Goal: Information Seeking & Learning: Learn about a topic

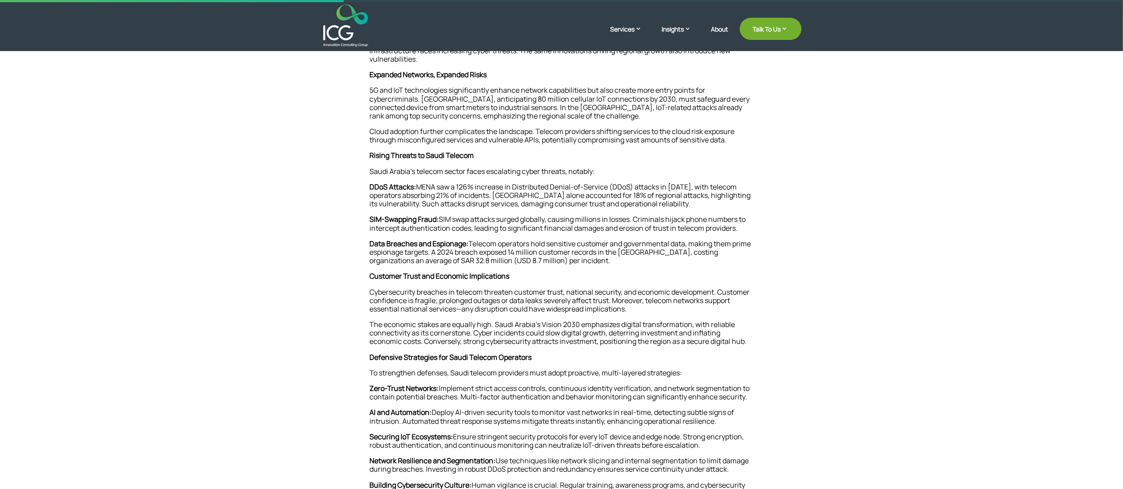
click at [519, 216] on p "SIM-Swapping Fraud: SIM swap attacks surged globally, causing millions in losse…" at bounding box center [562, 227] width 384 height 24
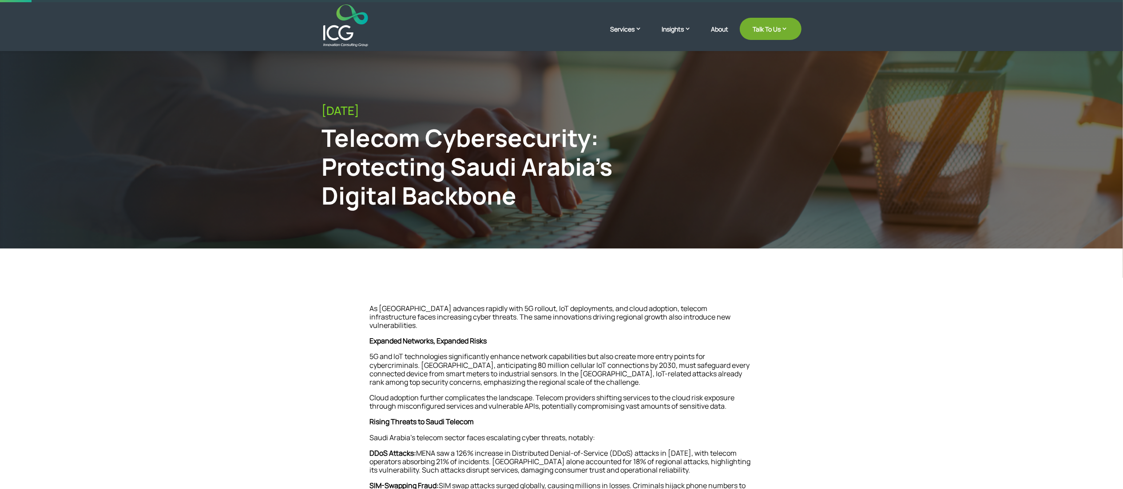
scroll to position [89, 0]
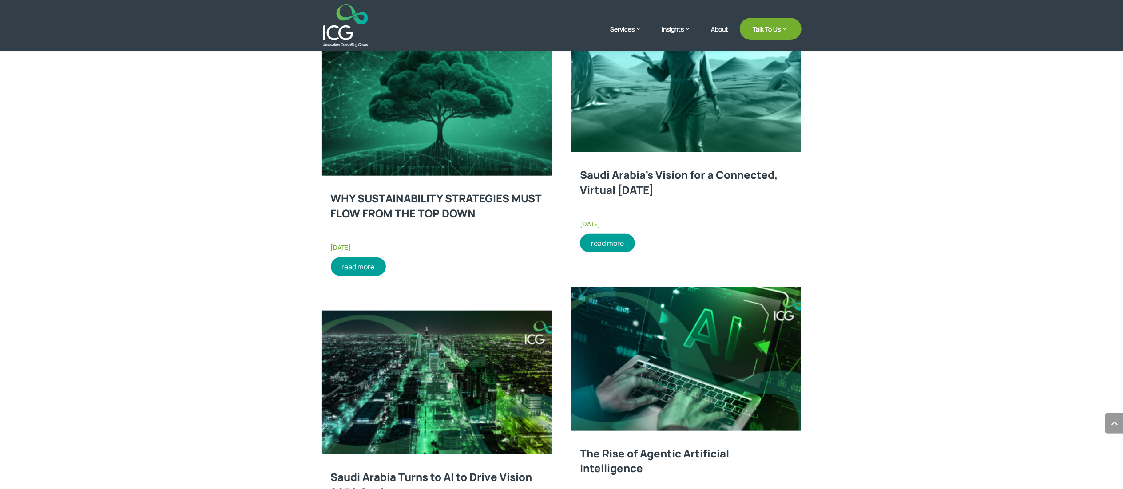
scroll to position [930, 0]
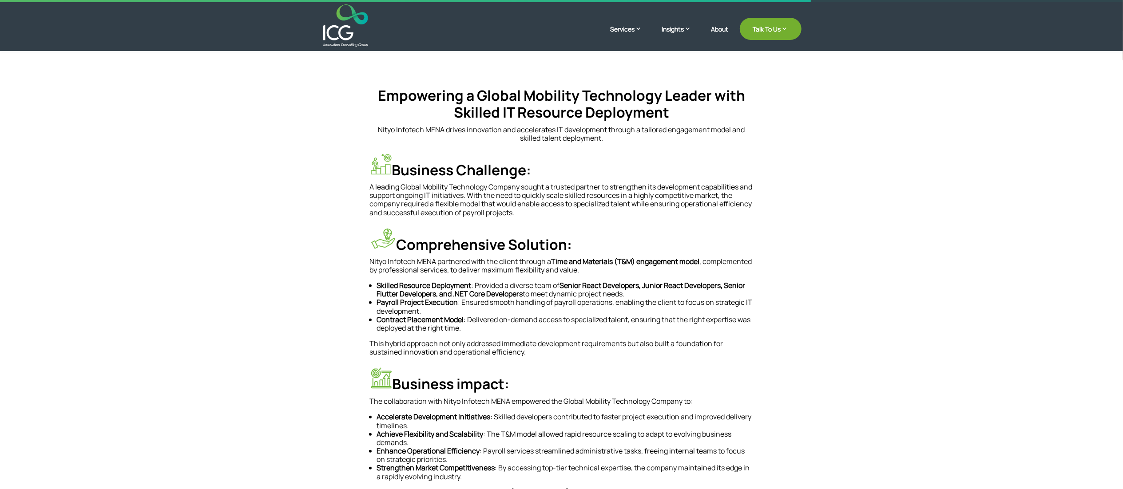
scroll to position [178, 0]
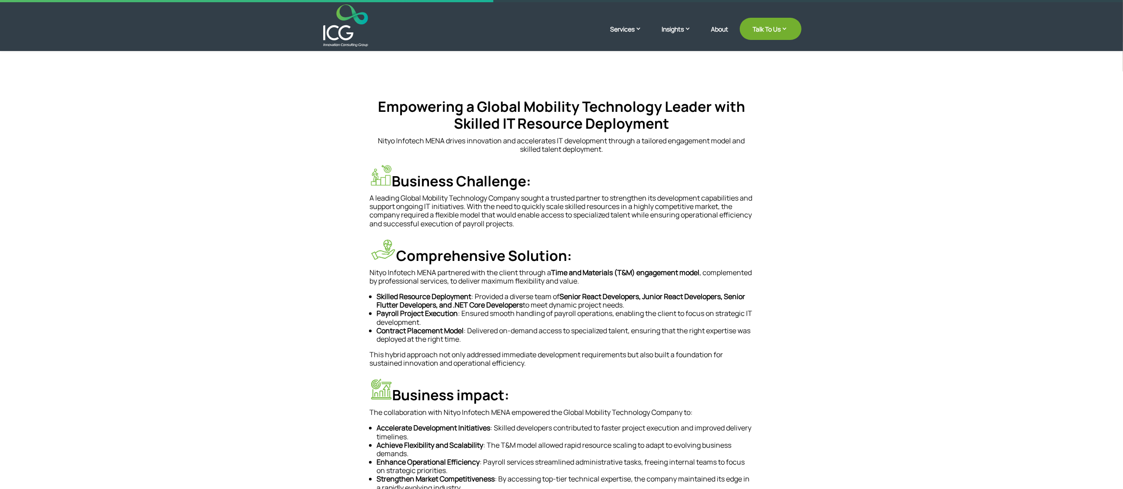
click at [453, 213] on p "A leading Global Mobility Technology Company sought a trusted partner to streng…" at bounding box center [562, 211] width 384 height 34
click at [456, 288] on p "Nityo Infotech MENA partnered with the client through a Time and Materials (T&M…" at bounding box center [562, 281] width 384 height 24
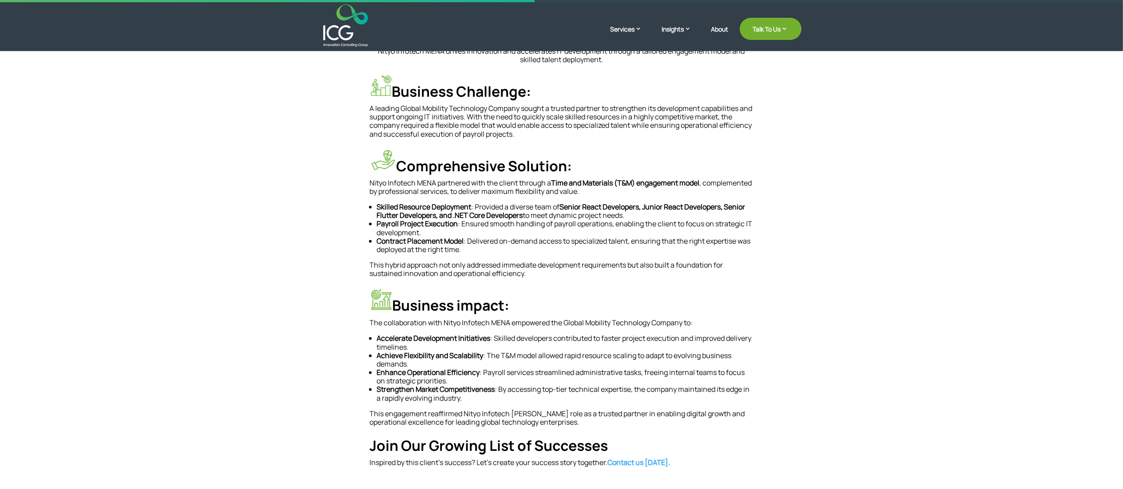
scroll to position [444, 0]
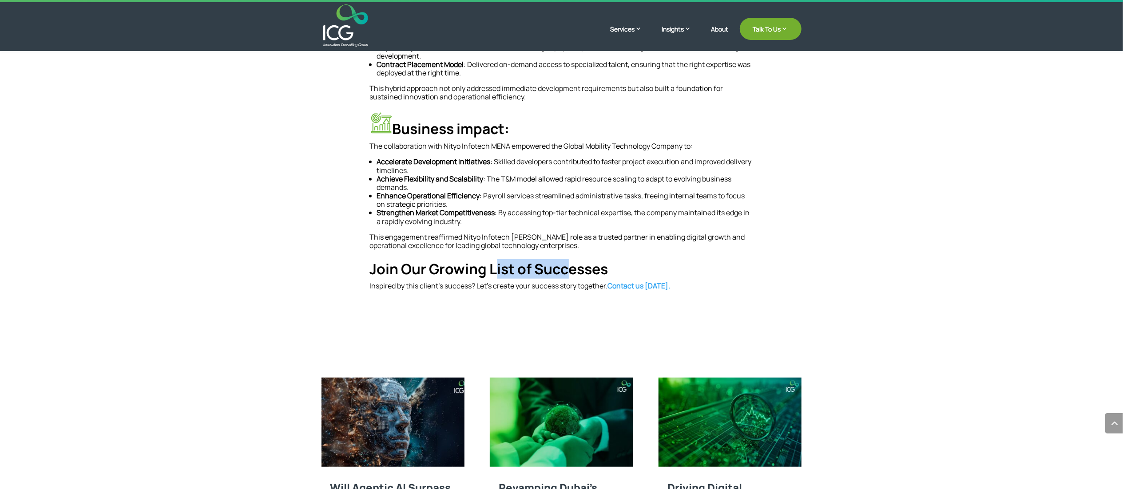
drag, startPoint x: 499, startPoint y: 275, endPoint x: 567, endPoint y: 279, distance: 67.6
click at [567, 279] on h4 "Join Our Growing List of Successes" at bounding box center [562, 271] width 384 height 21
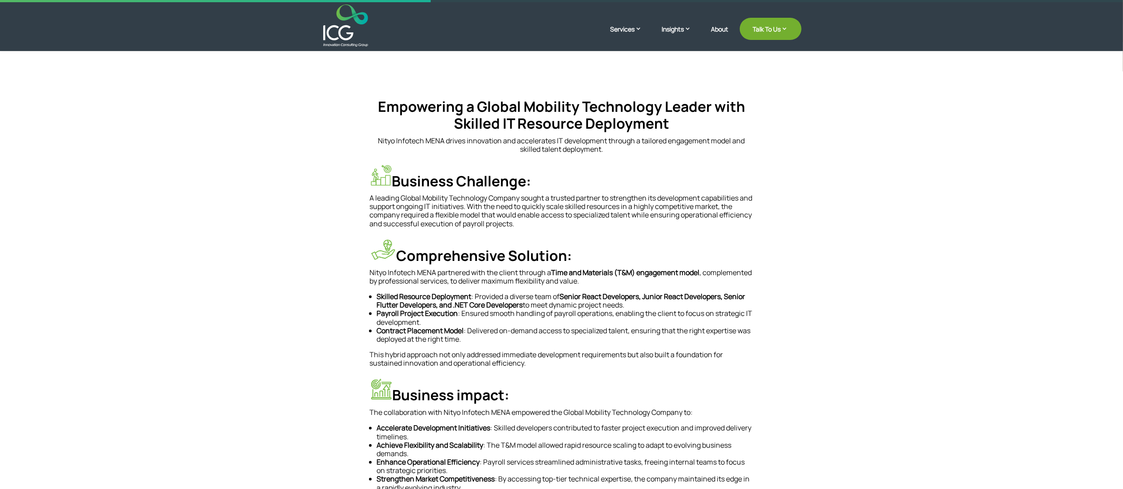
scroll to position [89, 0]
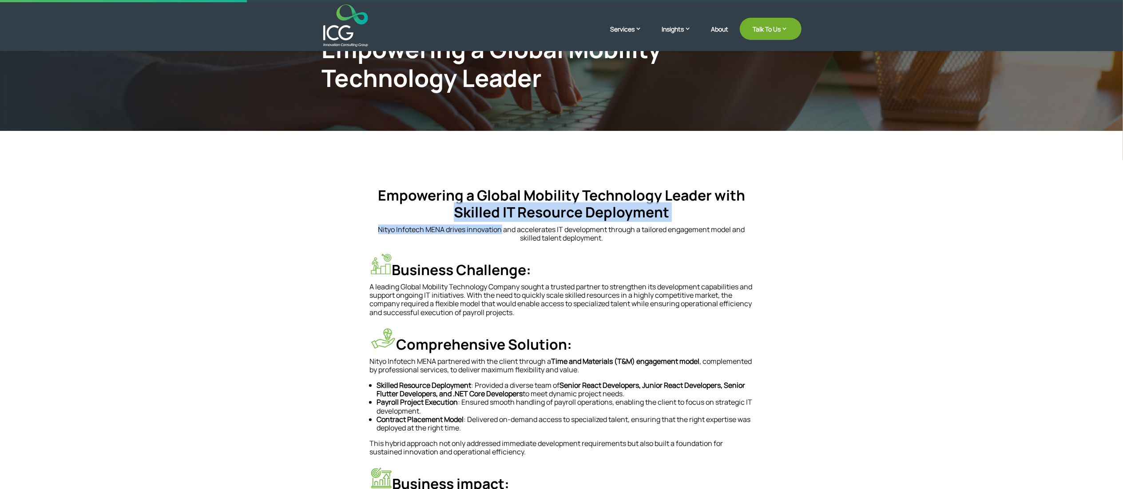
drag, startPoint x: 381, startPoint y: 223, endPoint x: 505, endPoint y: 227, distance: 124.4
click at [504, 227] on div "Empowering a Global Mobility Technology Leader with Skilled IT Resource Deploym…" at bounding box center [562, 215] width 384 height 56
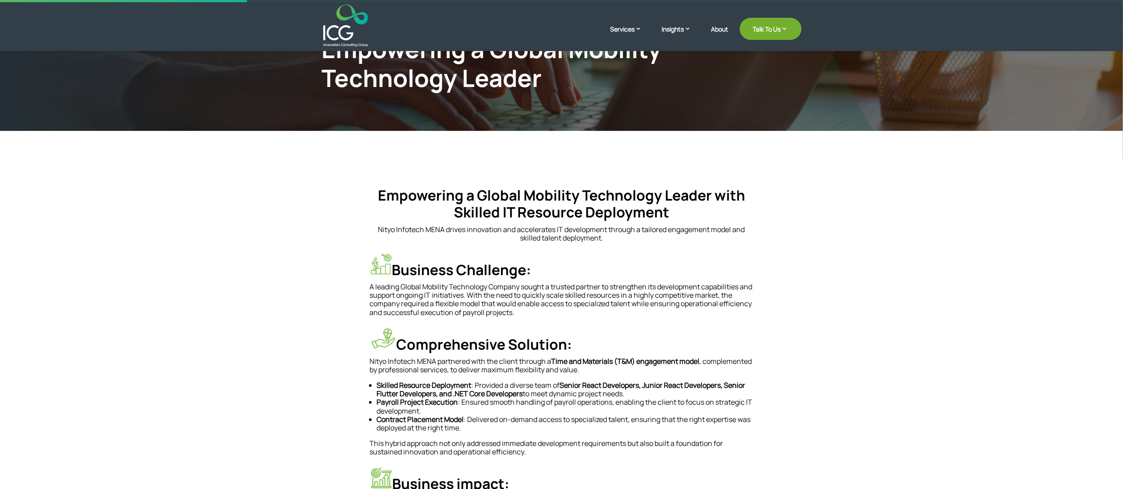
click at [505, 227] on p "Nityo Infotech MENA drives innovation and accelerates IT development through a …" at bounding box center [562, 234] width 384 height 17
drag, startPoint x: 455, startPoint y: 238, endPoint x: 665, endPoint y: 241, distance: 209.6
click at [665, 241] on p "Nityo Infotech MENA drives innovation and accelerates IT development through a …" at bounding box center [562, 234] width 384 height 17
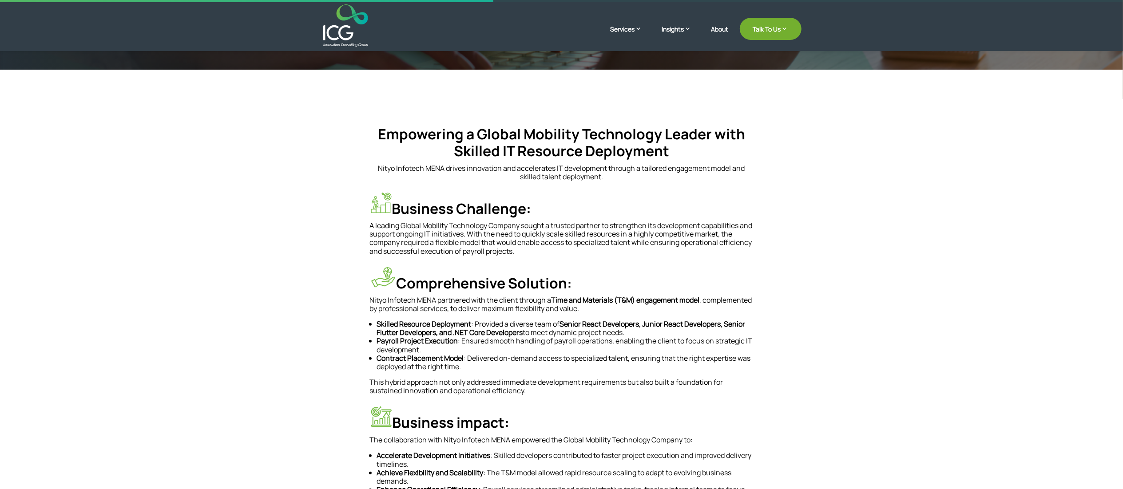
scroll to position [178, 0]
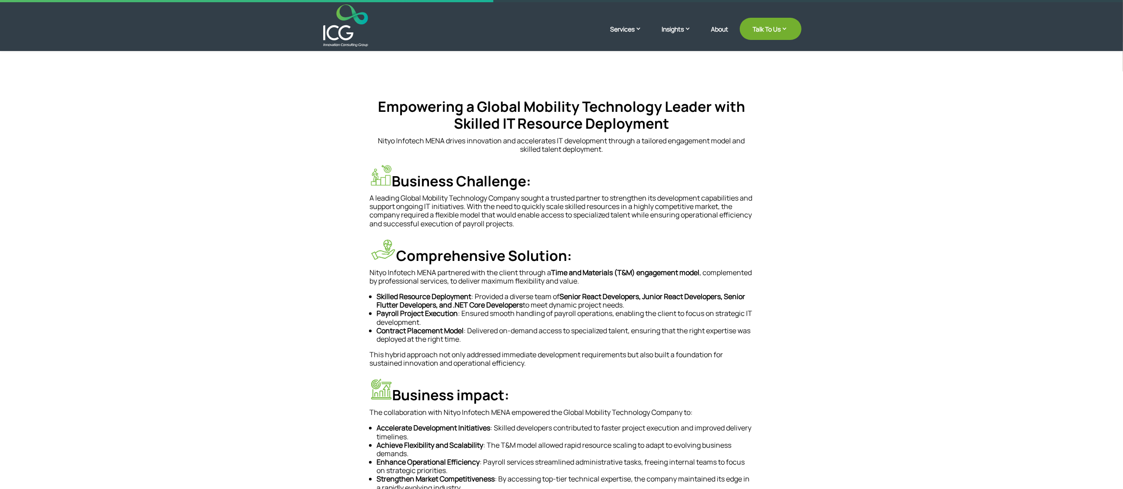
click at [464, 138] on p "Nityo Infotech MENA drives innovation and accelerates IT development through a …" at bounding box center [562, 145] width 384 height 17
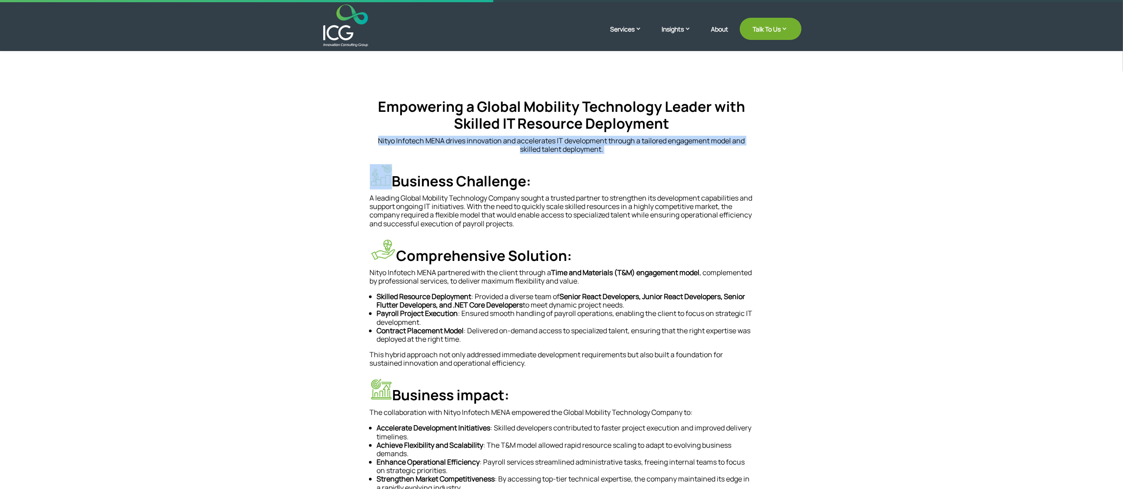
click at [464, 138] on p "Nityo Infotech MENA drives innovation and accelerates IT development through a …" at bounding box center [562, 145] width 384 height 17
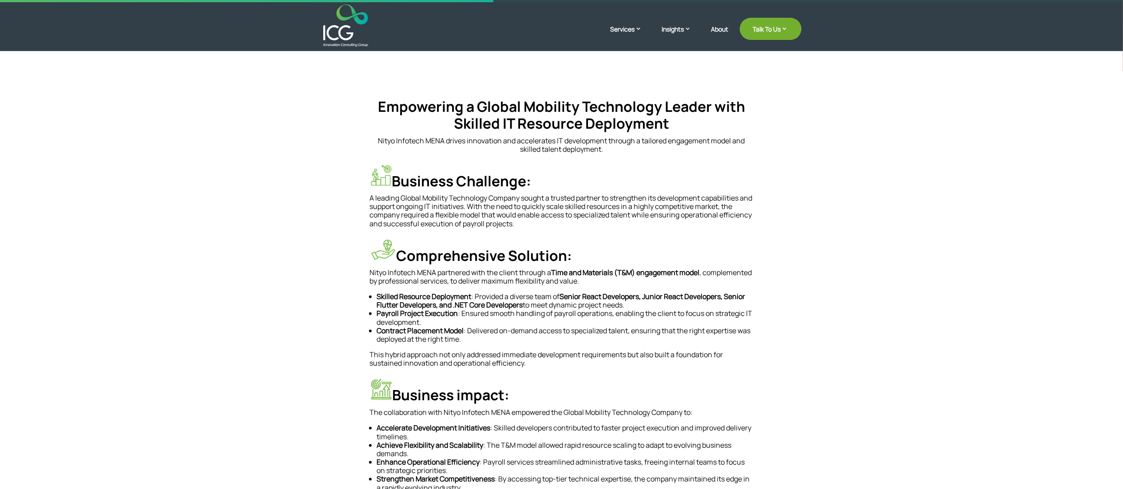
click at [511, 202] on p "A leading Global Mobility Technology Company sought a trusted partner to streng…" at bounding box center [562, 211] width 384 height 34
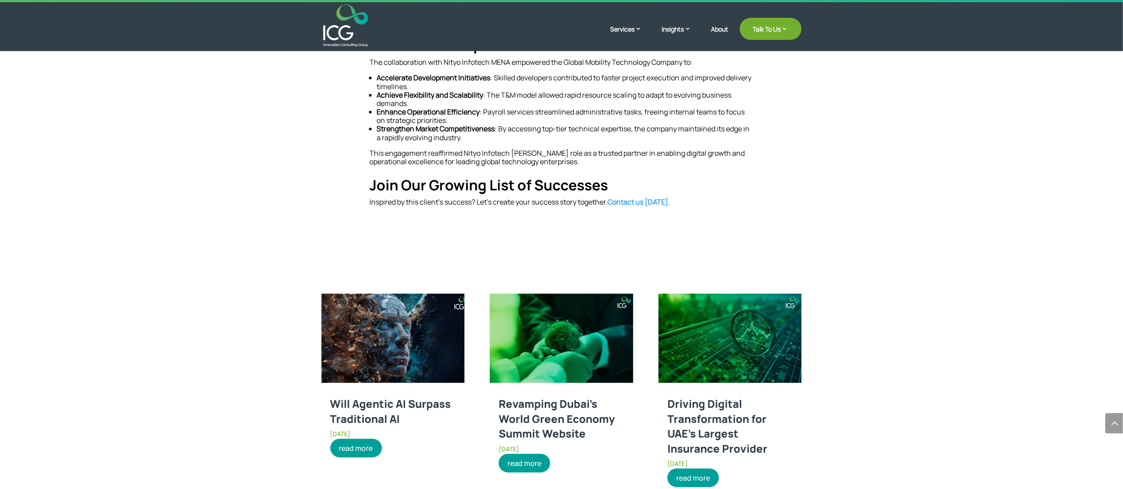
scroll to position [533, 0]
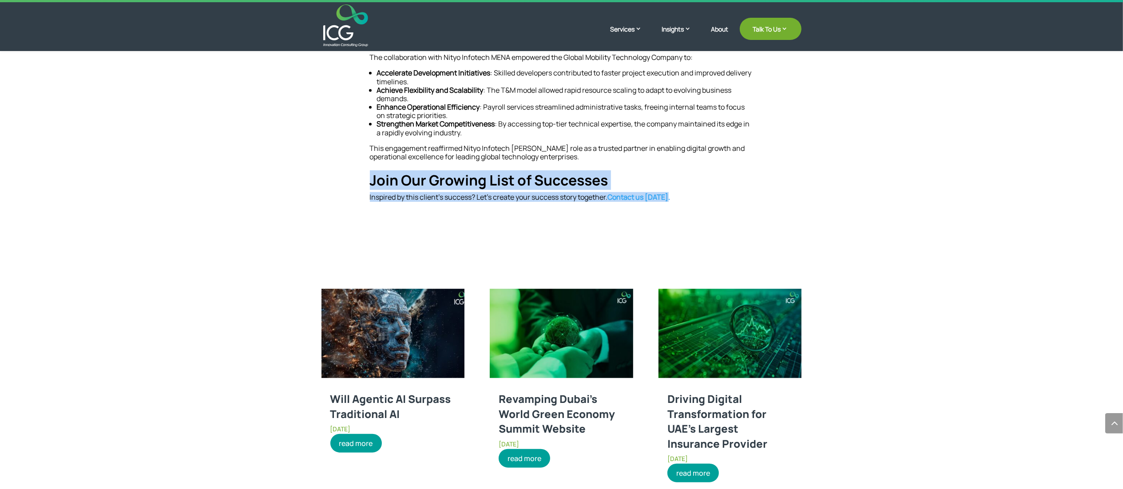
drag, startPoint x: 372, startPoint y: 179, endPoint x: 678, endPoint y: 214, distance: 308.8
copy div "Join Our Growing List of Successes Inspired by this client’s success? Let’s cre…"
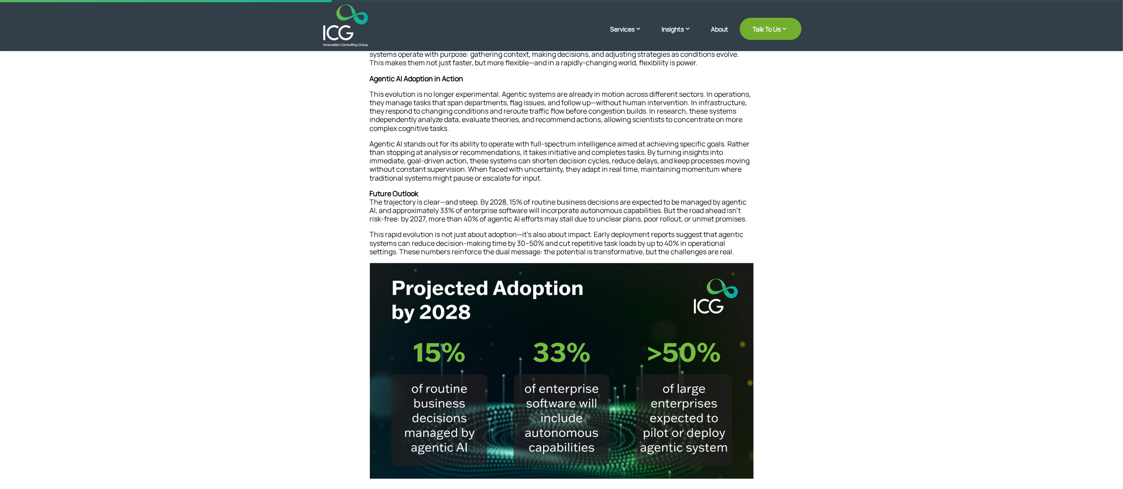
scroll to position [89, 0]
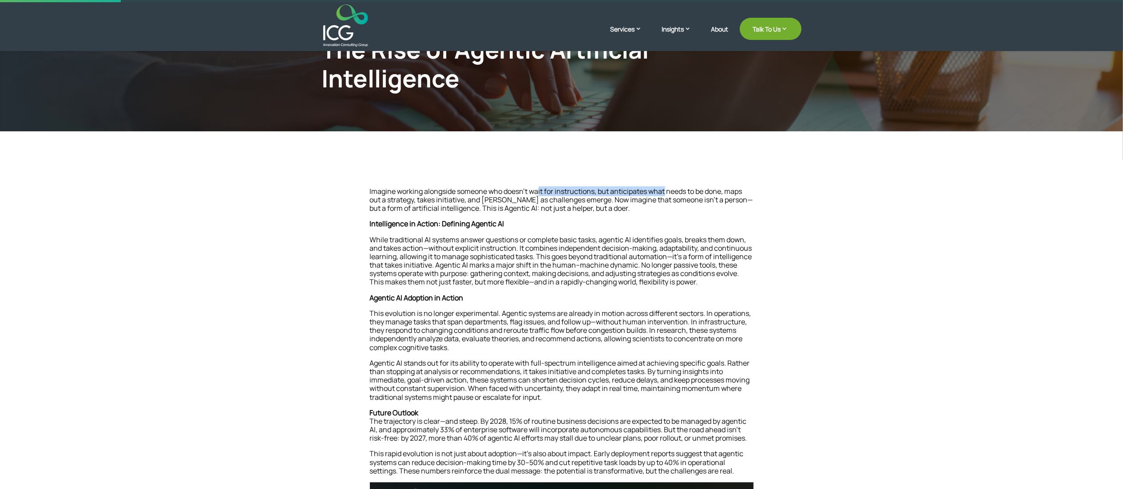
drag, startPoint x: 541, startPoint y: 194, endPoint x: 666, endPoint y: 194, distance: 125.7
click at [666, 194] on p "Imagine working alongside someone who doesn’t wait for instructions, but antici…" at bounding box center [562, 203] width 384 height 33
click at [670, 194] on p "Imagine working alongside someone who doesn’t wait for instructions, but antici…" at bounding box center [562, 203] width 384 height 33
click at [588, 282] on p "While traditional AI systems answer questions or complete basic tasks, agentic …" at bounding box center [562, 265] width 384 height 58
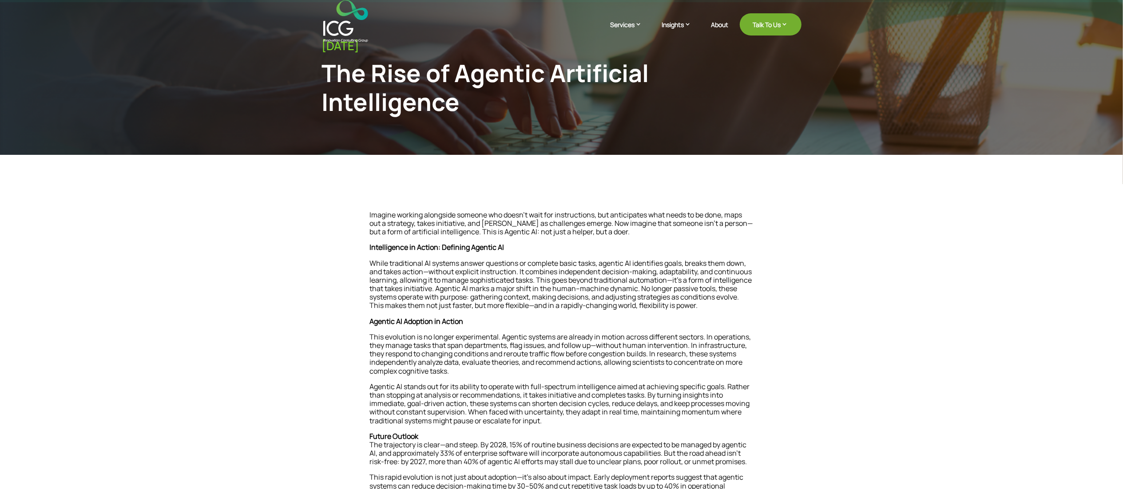
scroll to position [0, 0]
